Goal: Book appointment/travel/reservation

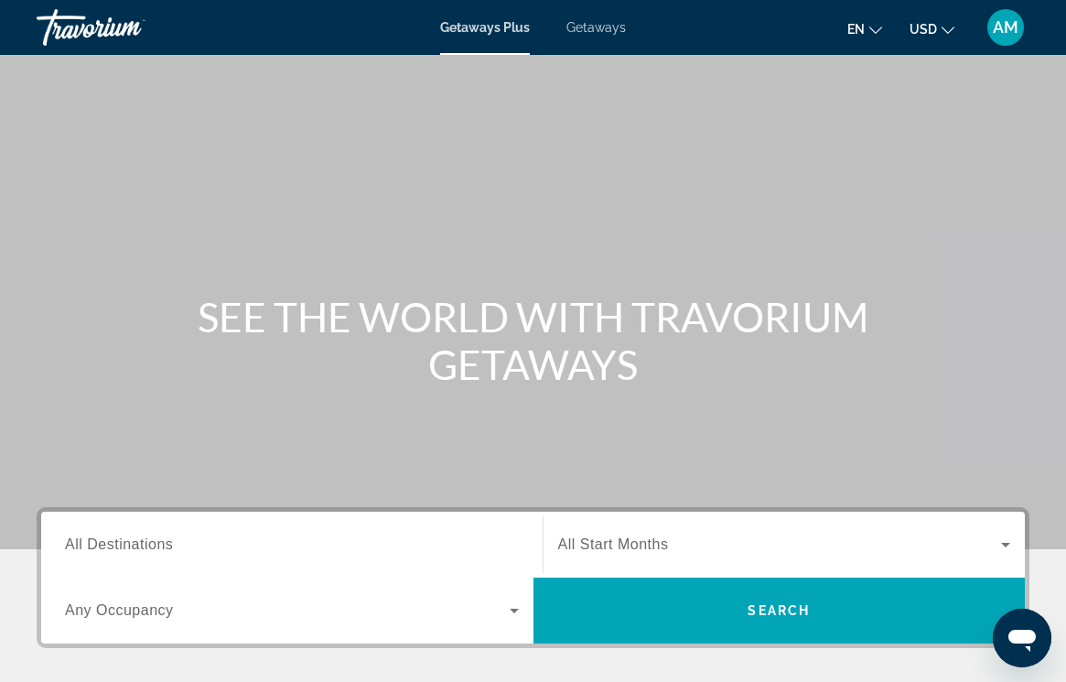
click at [497, 25] on span "Getaways Plus" at bounding box center [485, 27] width 90 height 15
click at [123, 545] on span "All Destinations" at bounding box center [119, 544] width 108 height 16
click at [123, 545] on input "Destination All Destinations" at bounding box center [292, 545] width 454 height 22
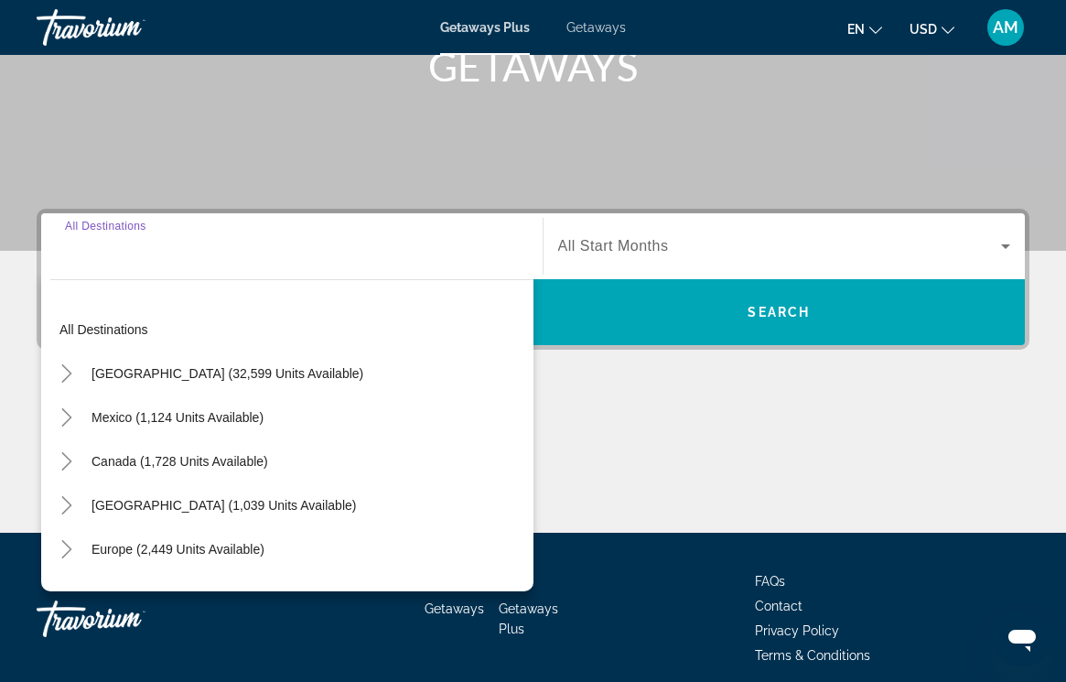
scroll to position [373, 0]
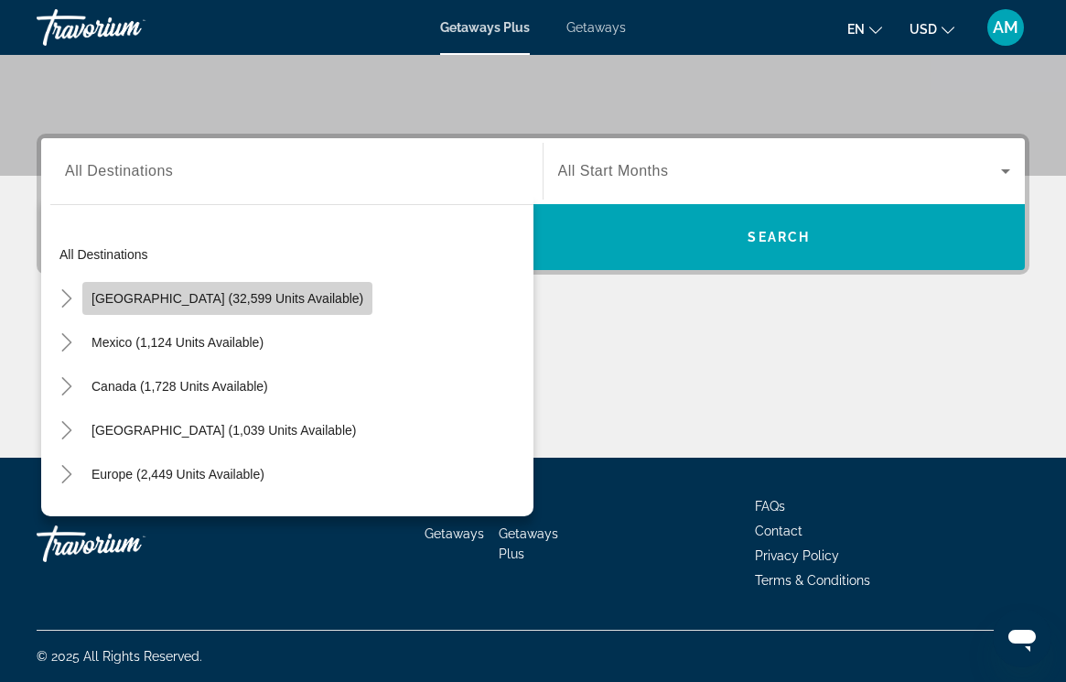
click at [253, 298] on span "[GEOGRAPHIC_DATA] (32,599 units available)" at bounding box center [228, 298] width 272 height 15
type input "**********"
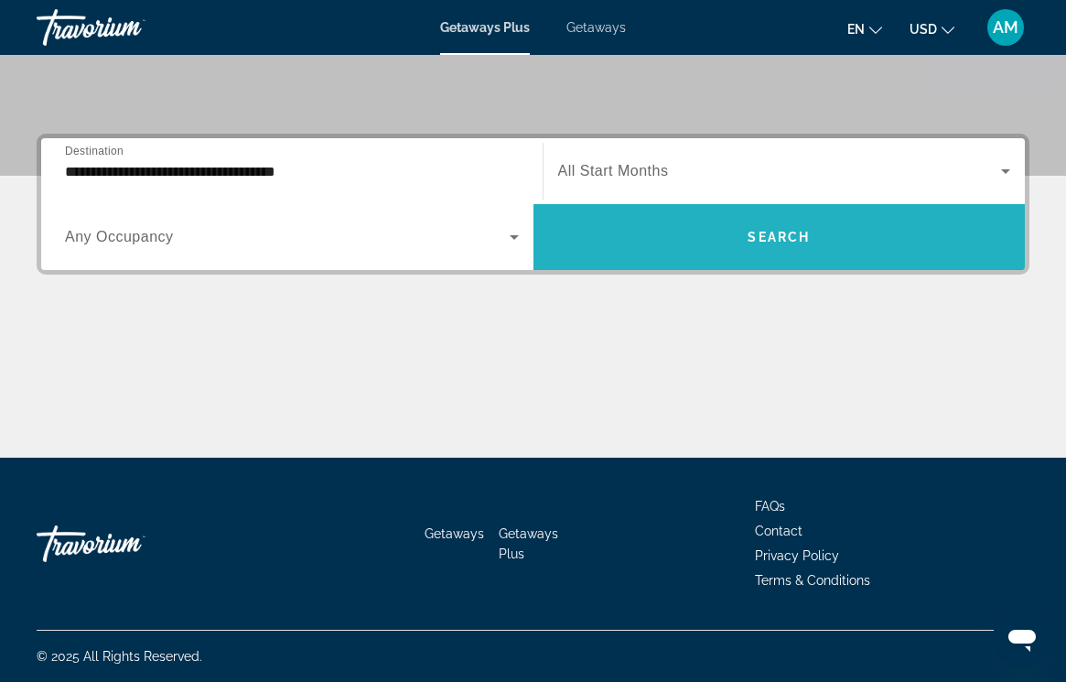
click at [776, 232] on span "Search" at bounding box center [779, 237] width 62 height 15
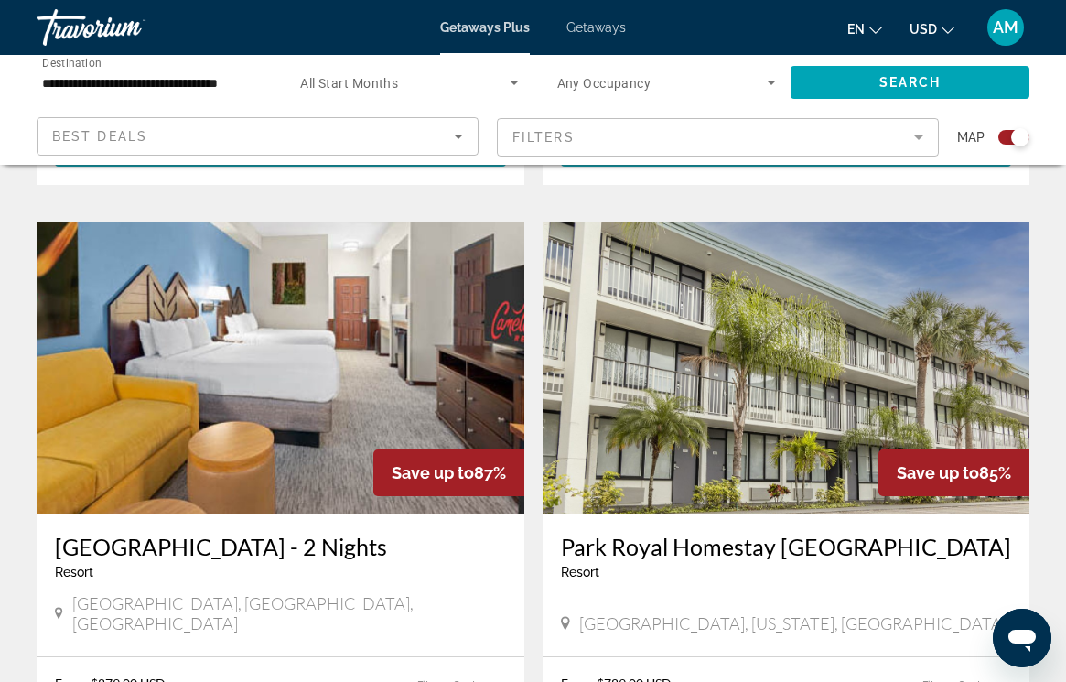
scroll to position [1914, 0]
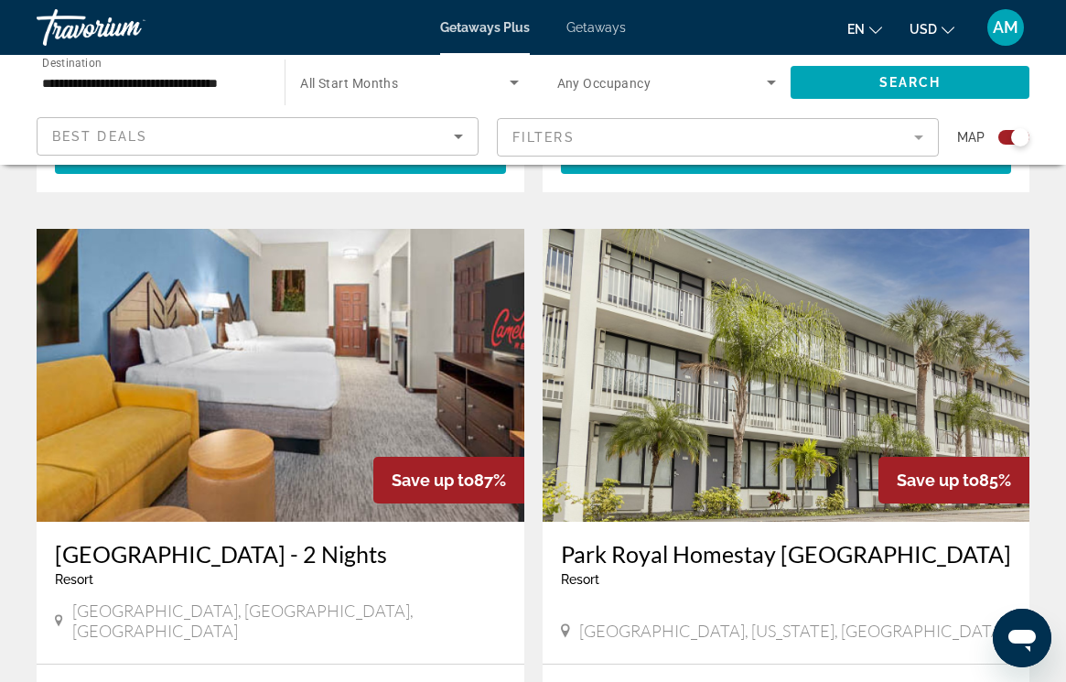
click at [590, 25] on span "Getaways" at bounding box center [595, 27] width 59 height 15
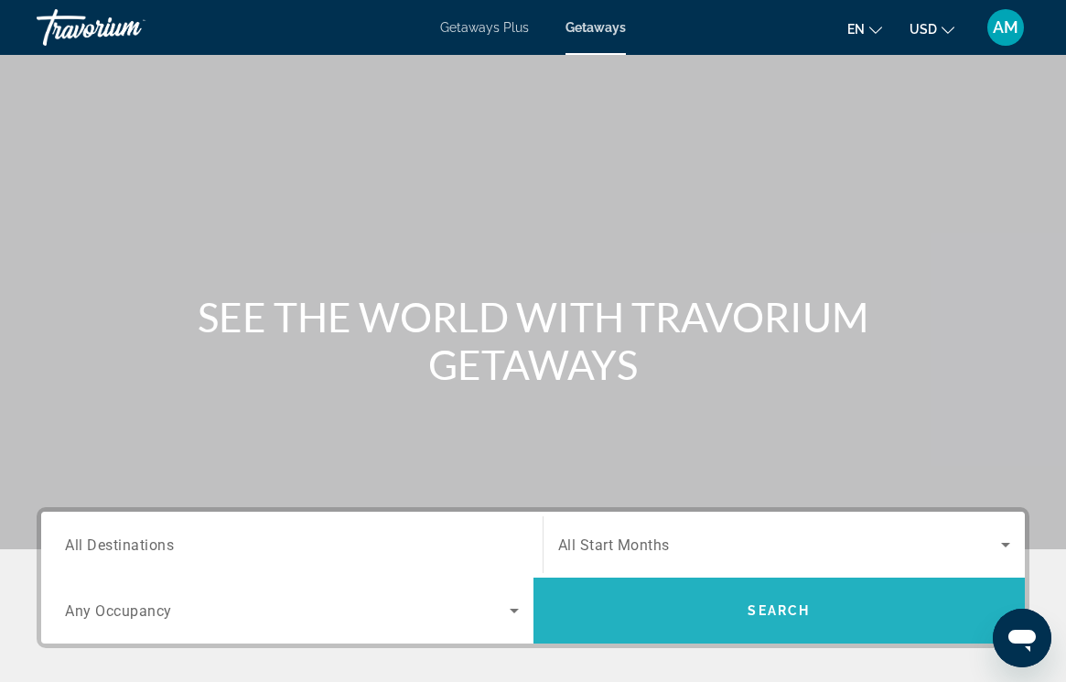
click at [769, 609] on span "Search" at bounding box center [779, 610] width 62 height 15
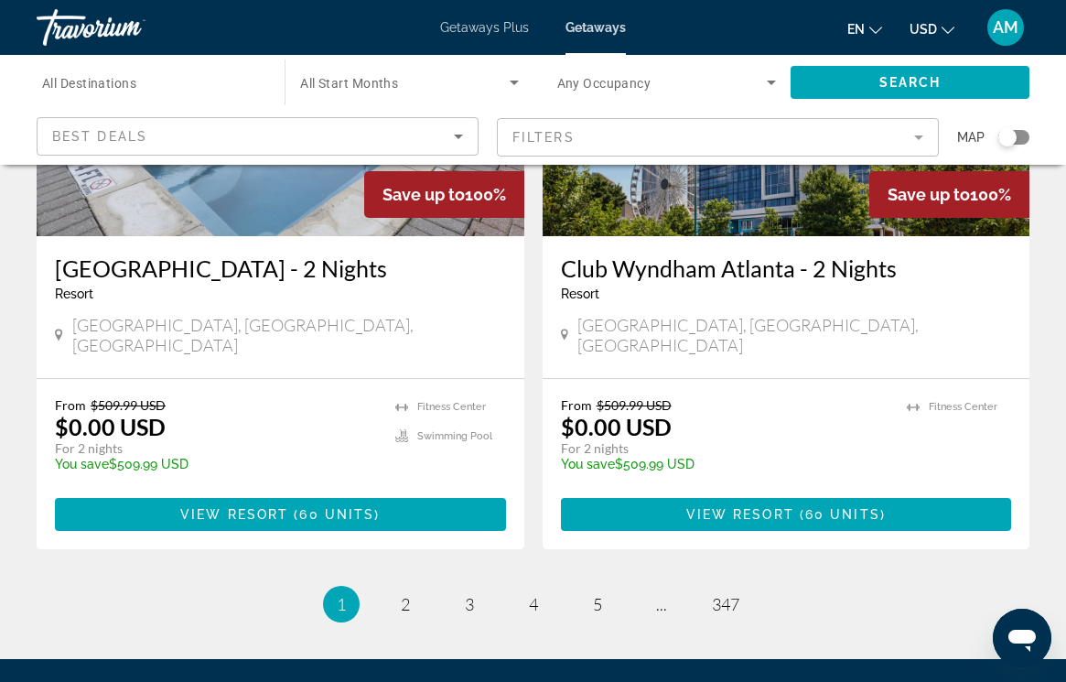
scroll to position [3580, 0]
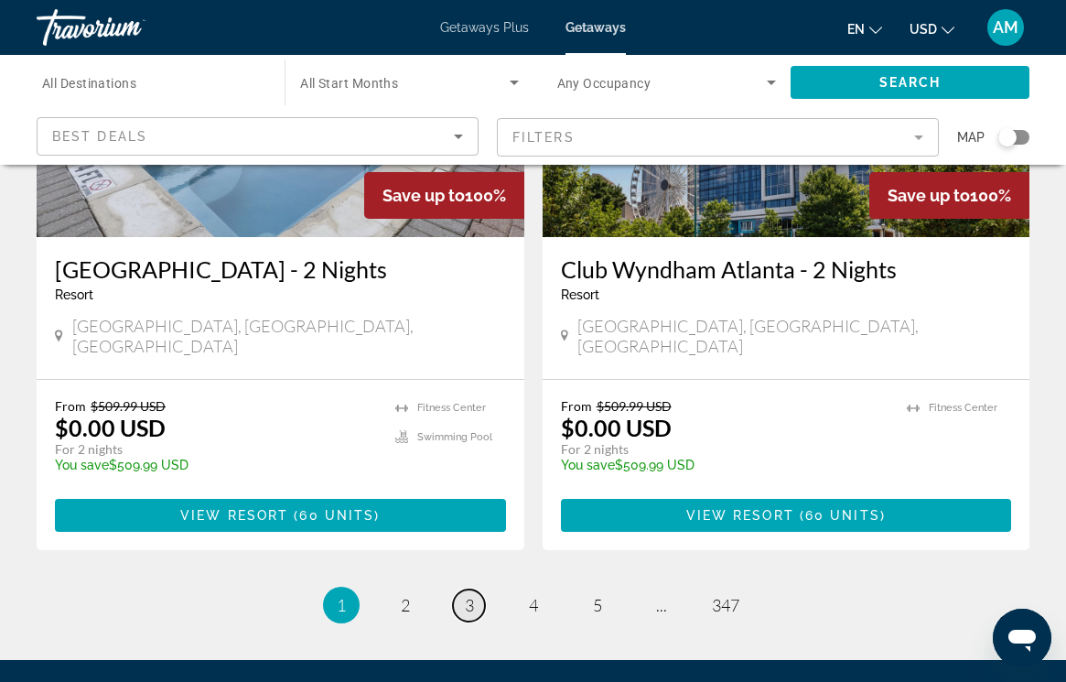
click at [468, 595] on span "3" at bounding box center [469, 605] width 9 height 20
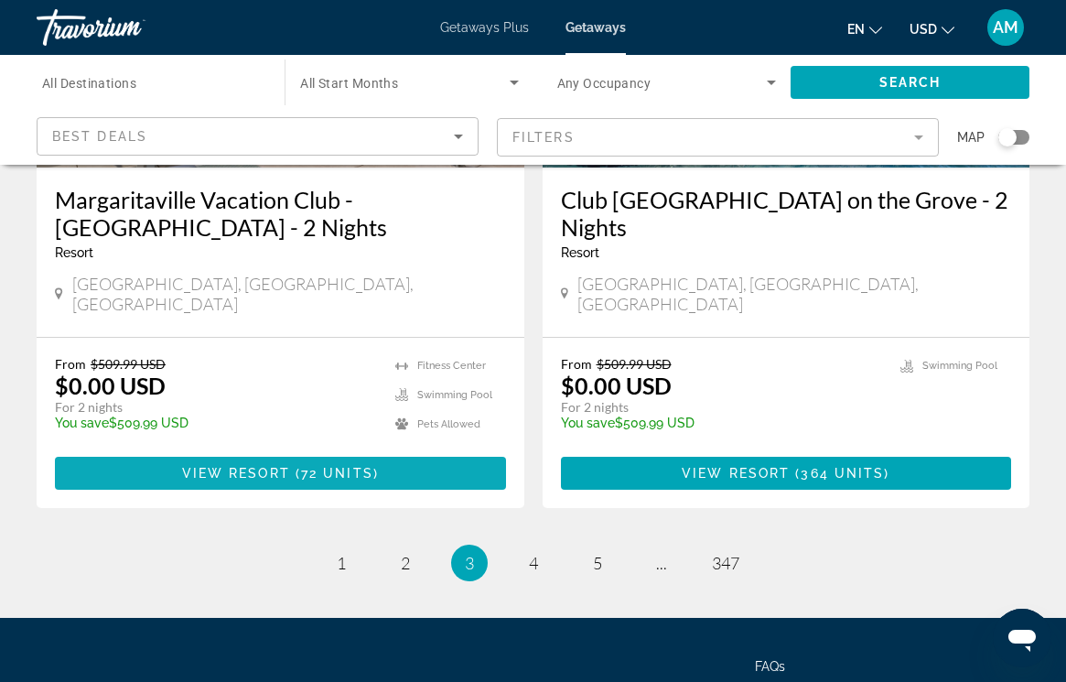
scroll to position [3637, 0]
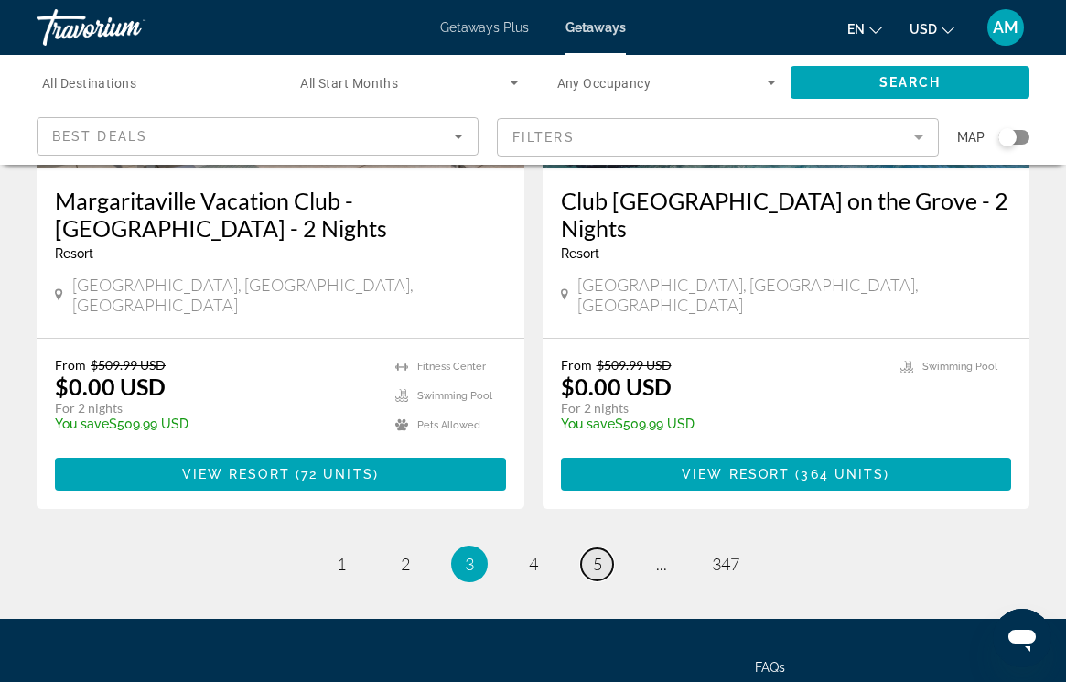
click at [591, 548] on link "page 5" at bounding box center [597, 564] width 32 height 32
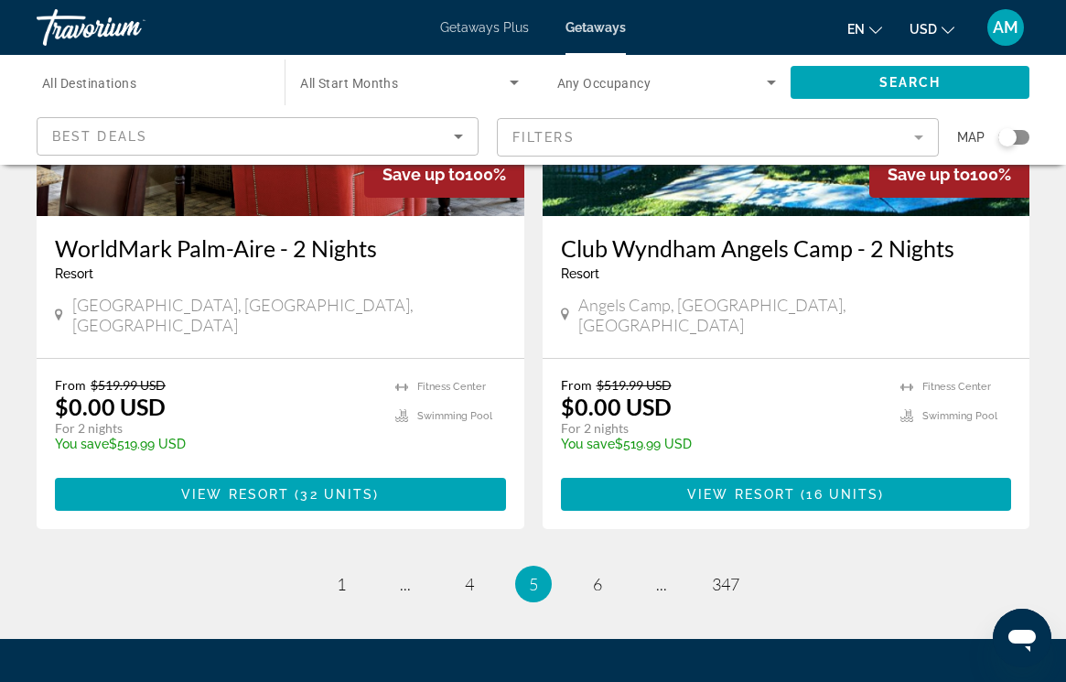
scroll to position [3635, 0]
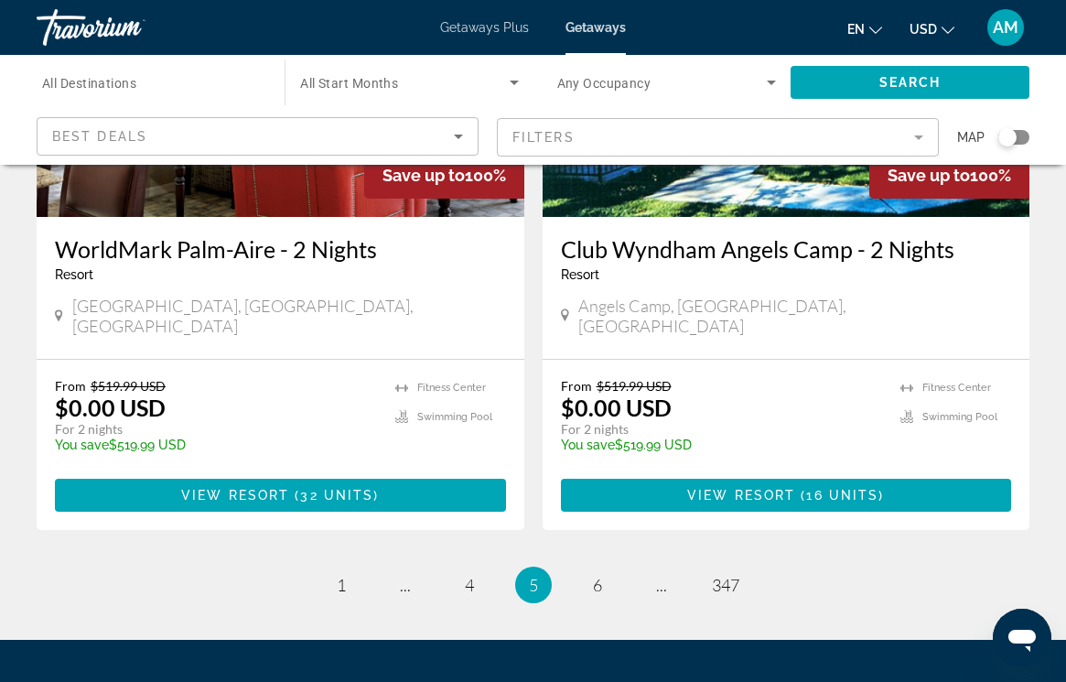
click at [916, 132] on mat-form-field "Filters" at bounding box center [718, 137] width 442 height 38
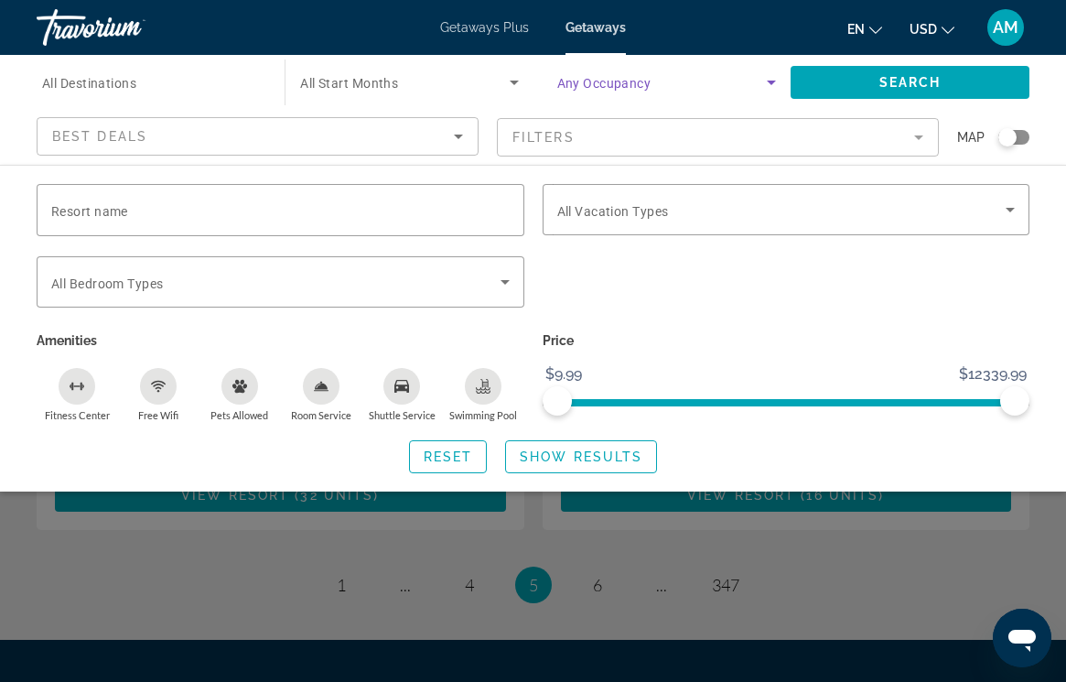
click at [770, 81] on icon "Search widget" at bounding box center [771, 82] width 22 height 22
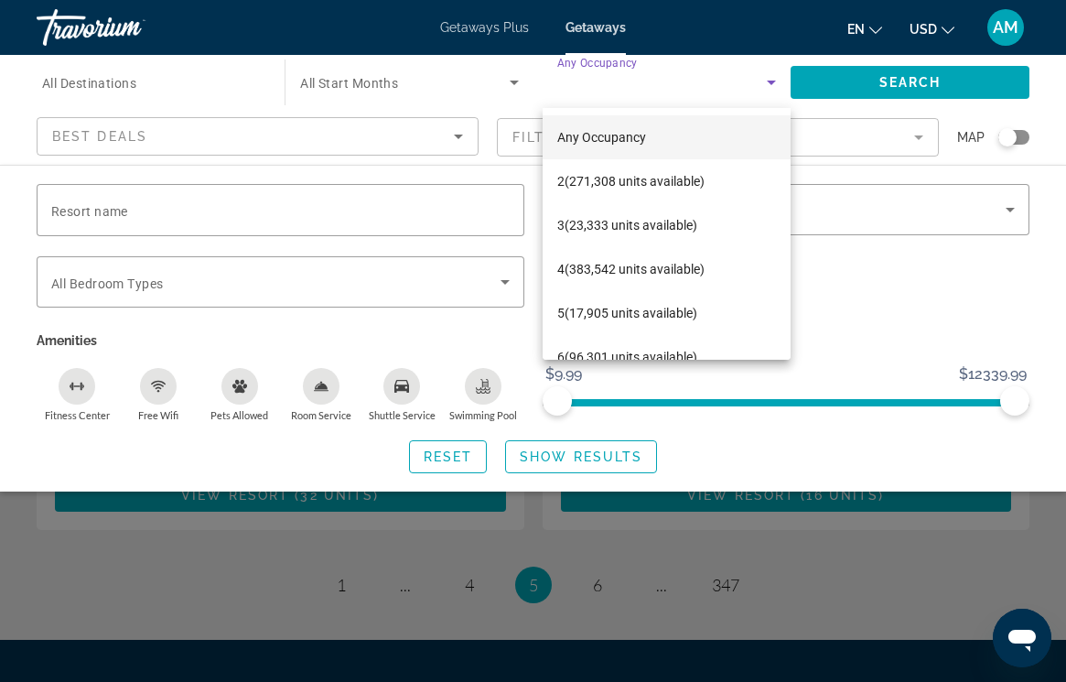
click at [450, 76] on div at bounding box center [533, 341] width 1066 height 682
